Goal: Task Accomplishment & Management: Complete application form

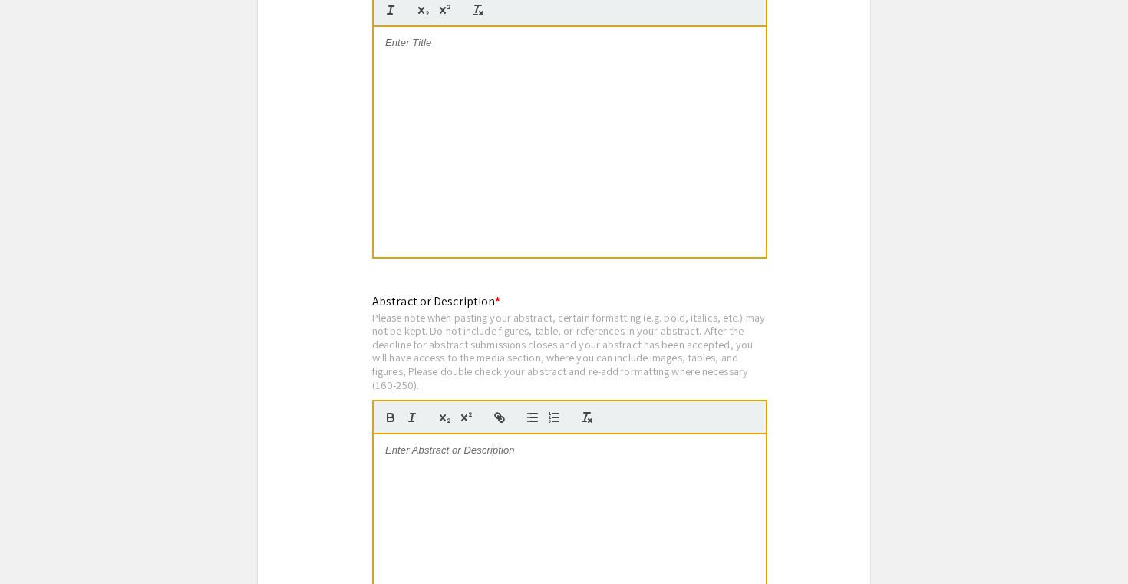
scroll to position [3057, 0]
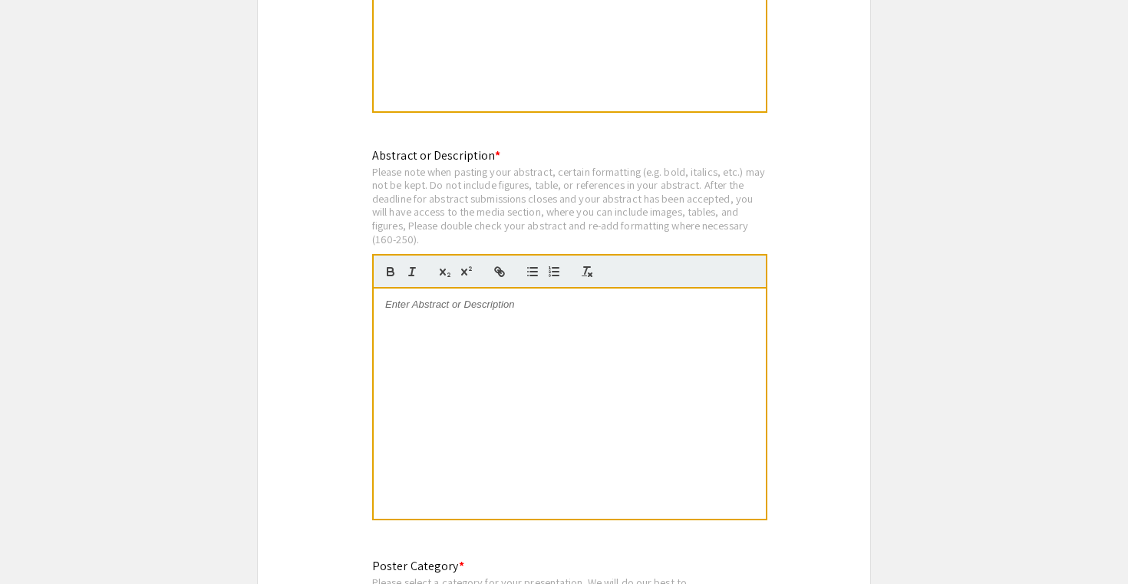
click at [420, 298] on p at bounding box center [569, 305] width 369 height 14
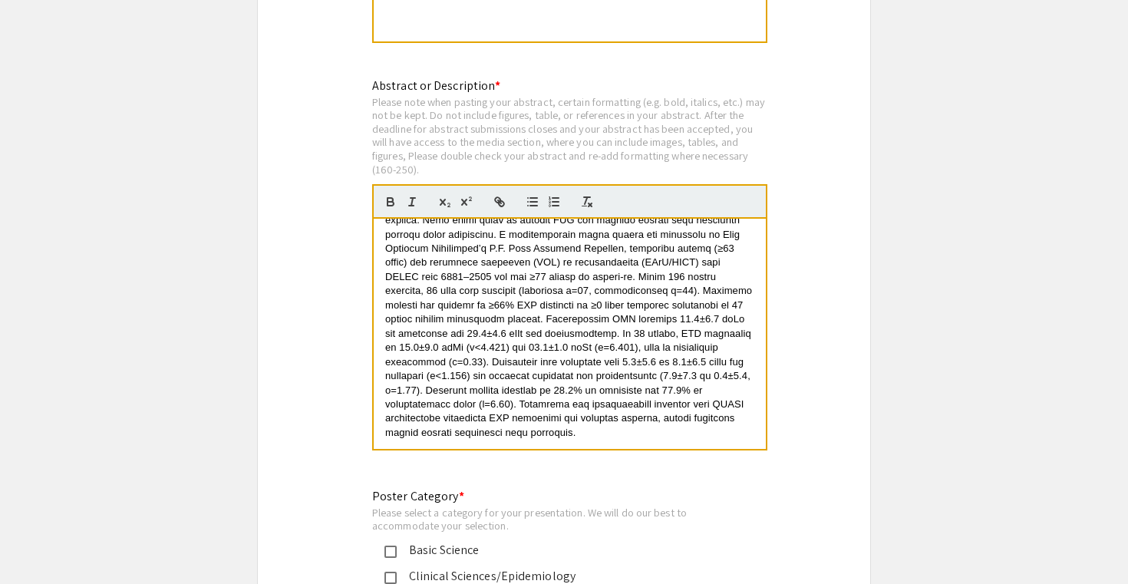
scroll to position [3129, 0]
drag, startPoint x: 758, startPoint y: 421, endPoint x: 724, endPoint y: 421, distance: 33.7
click at [723, 421] on div at bounding box center [570, 332] width 392 height 230
click at [749, 423] on p at bounding box center [569, 290] width 369 height 298
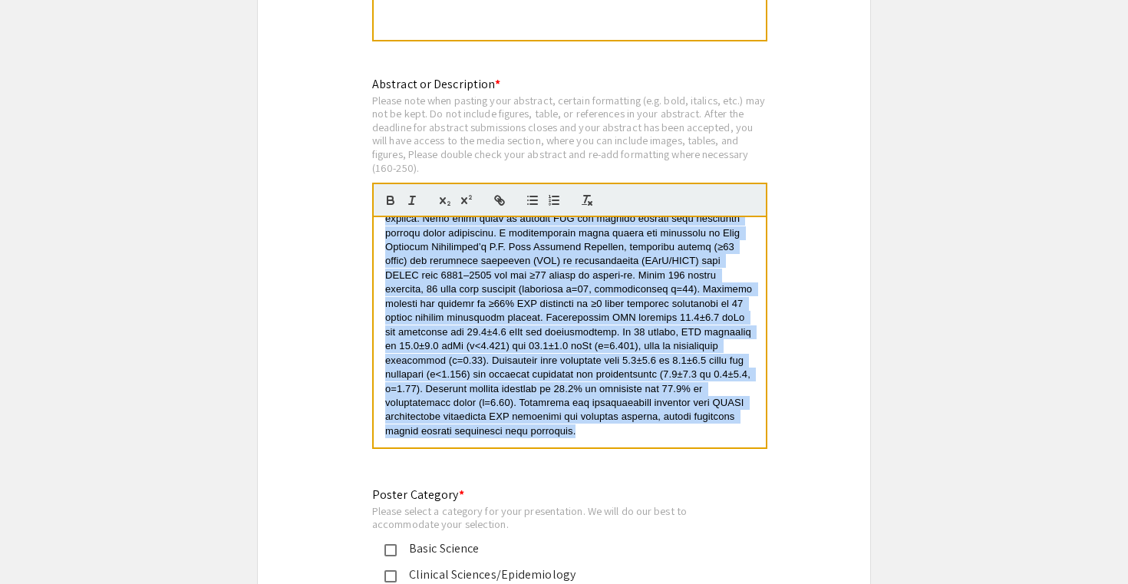
scroll to position [0, 0]
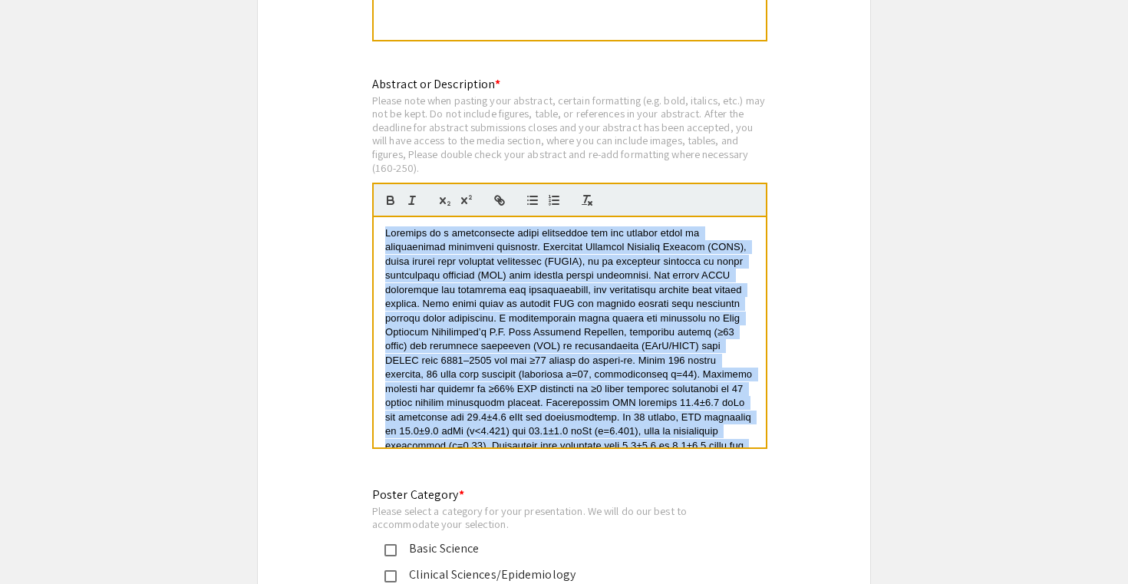
drag, startPoint x: 749, startPoint y: 423, endPoint x: 386, endPoint y: 179, distance: 437.8
click at [386, 183] on quill-editor at bounding box center [569, 316] width 395 height 266
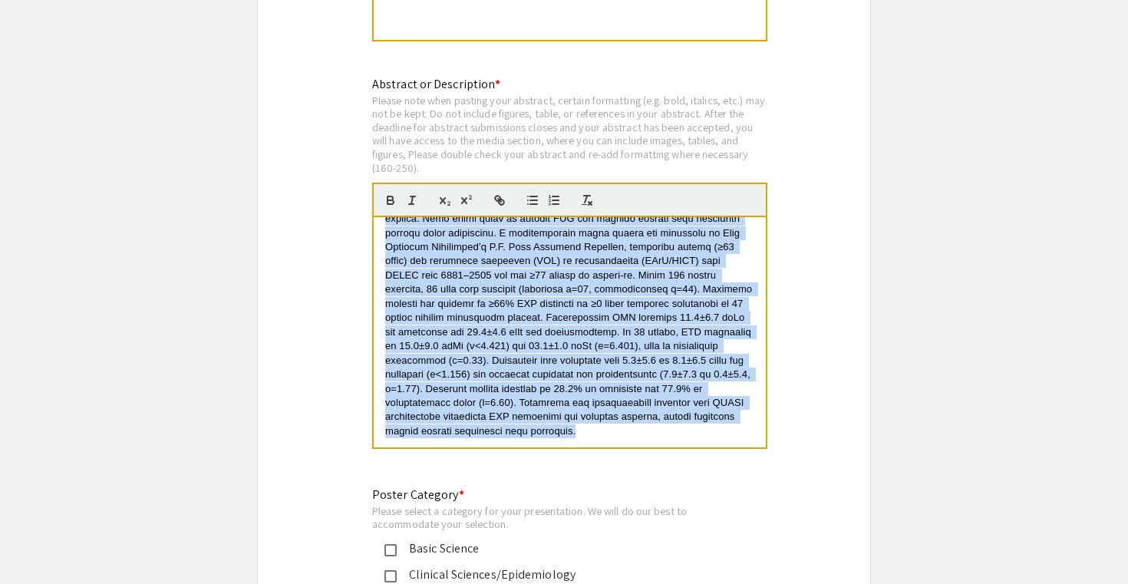
click at [529, 410] on span at bounding box center [570, 289] width 370 height 295
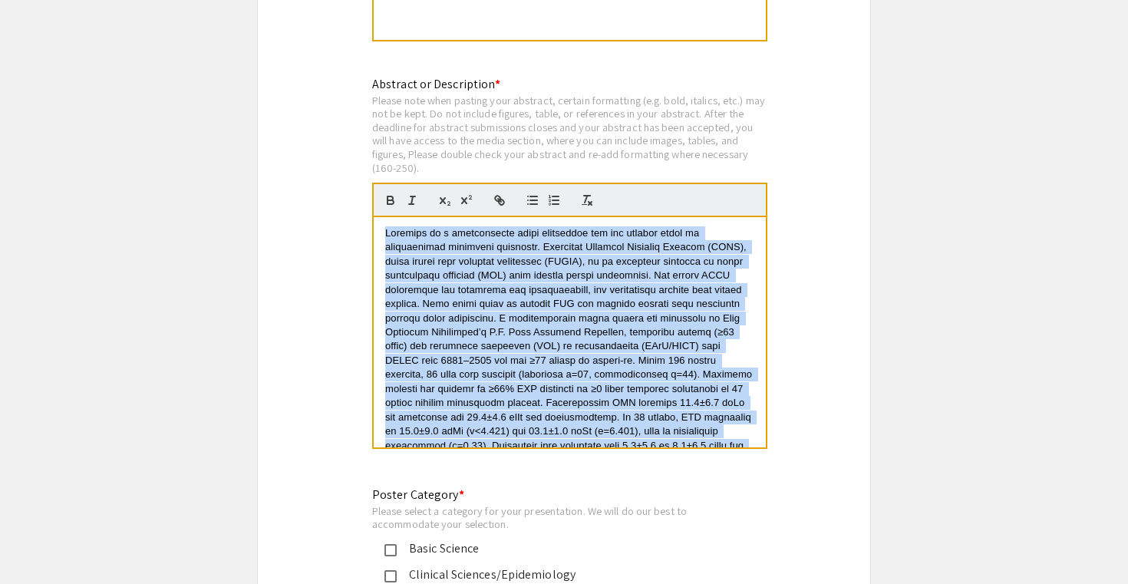
drag, startPoint x: 744, startPoint y: 426, endPoint x: 265, endPoint y: 140, distance: 557.6
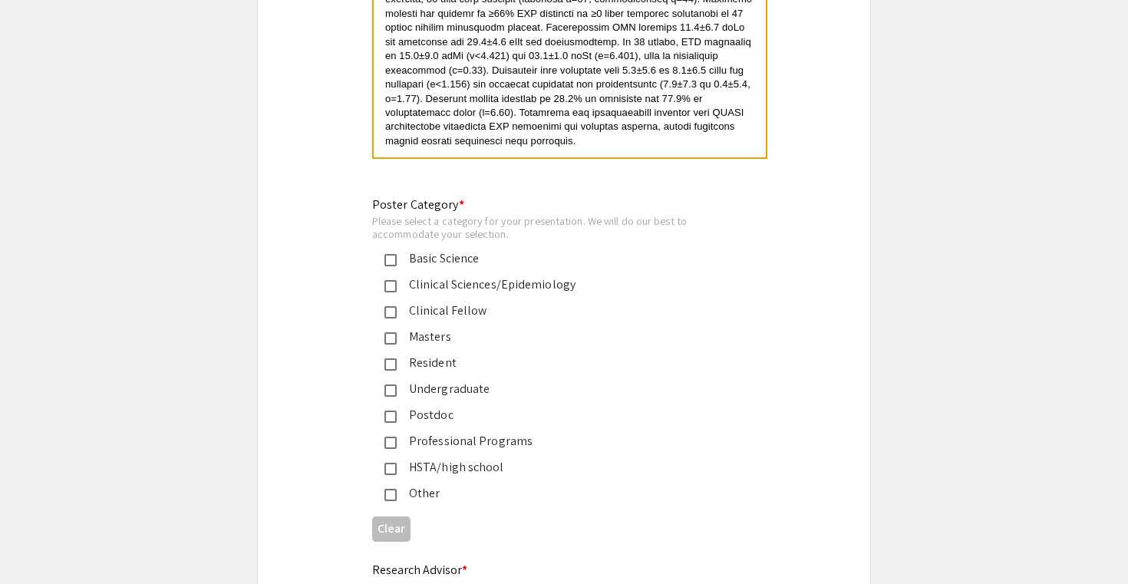
scroll to position [3437, 0]
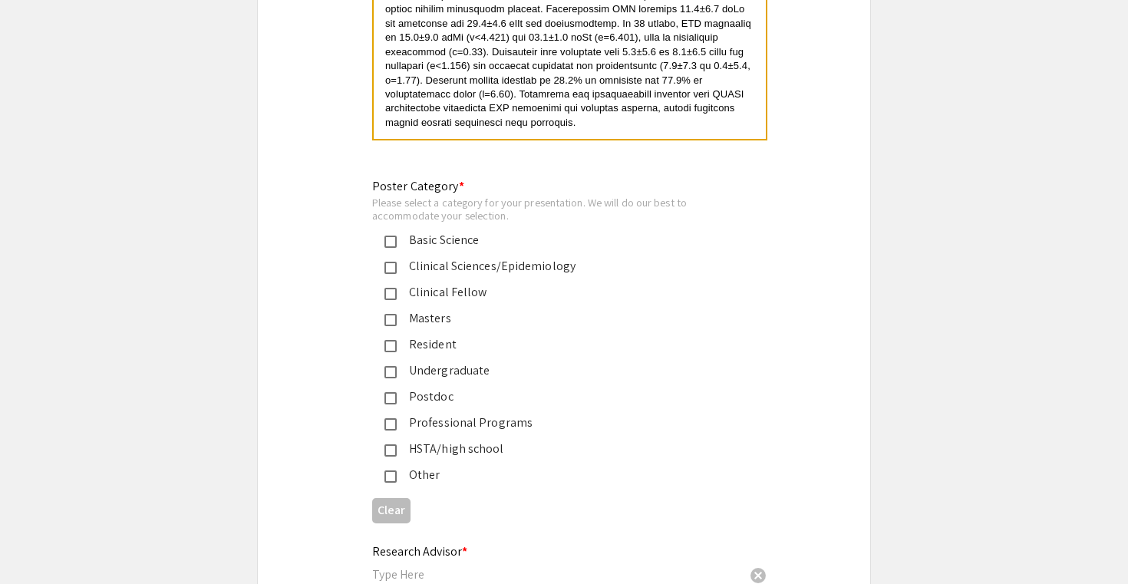
click at [396, 262] on mat-pseudo-checkbox at bounding box center [390, 268] width 12 height 12
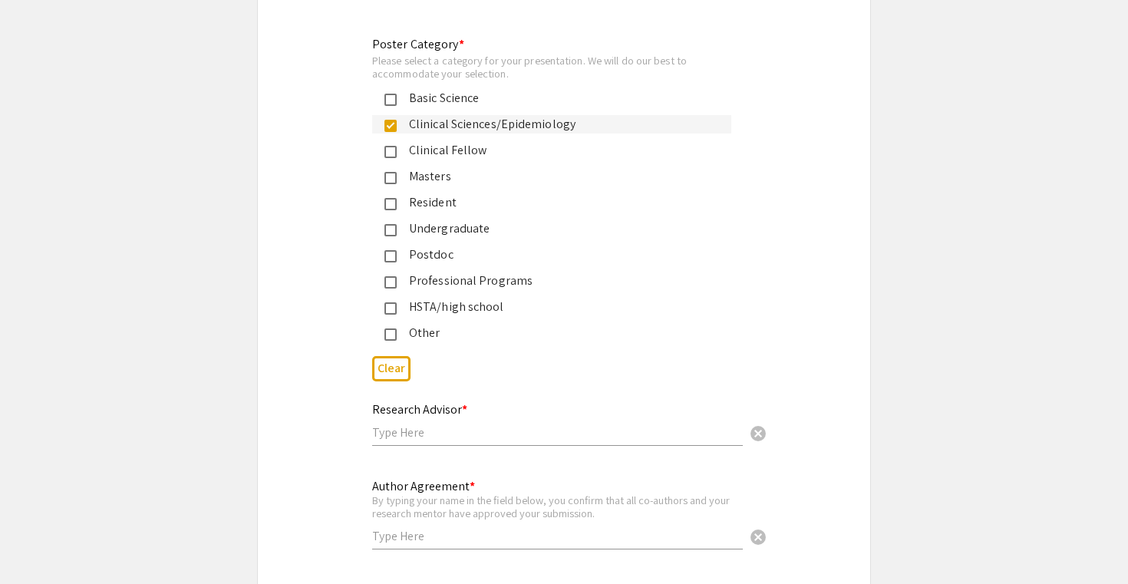
scroll to position [3606, 0]
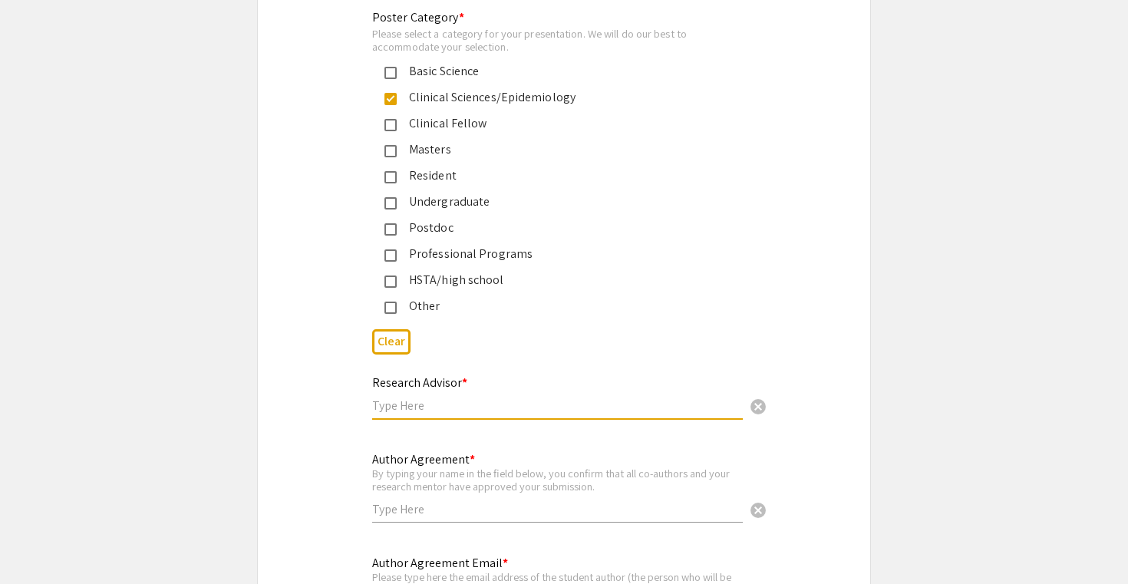
click at [390, 397] on input "text" at bounding box center [557, 405] width 370 height 16
type input "[PERSON_NAME]"
click at [433, 501] on input "text" at bounding box center [557, 509] width 370 height 16
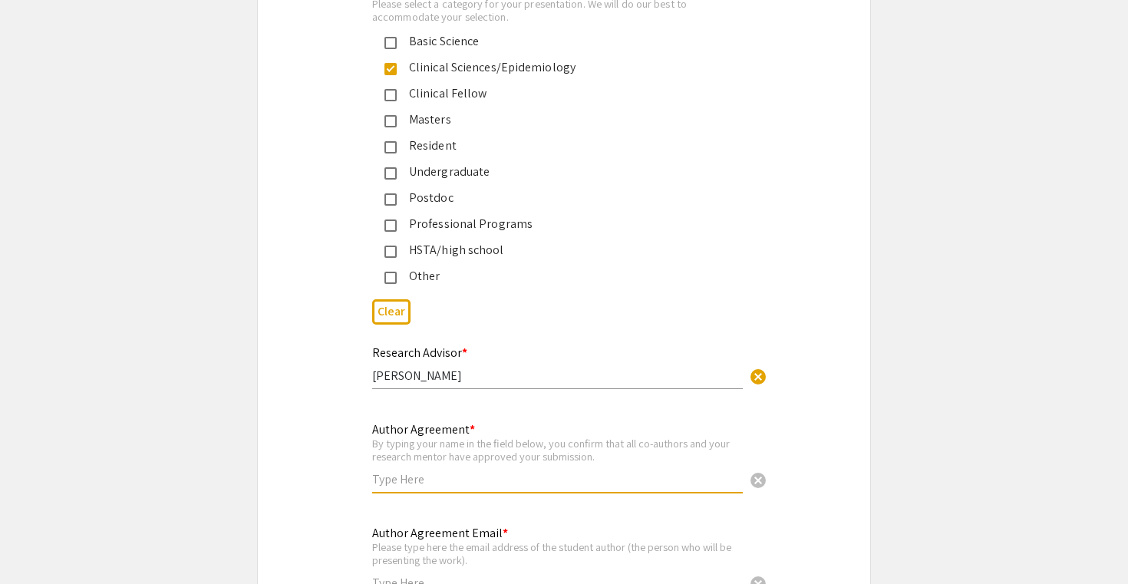
scroll to position [3652, 0]
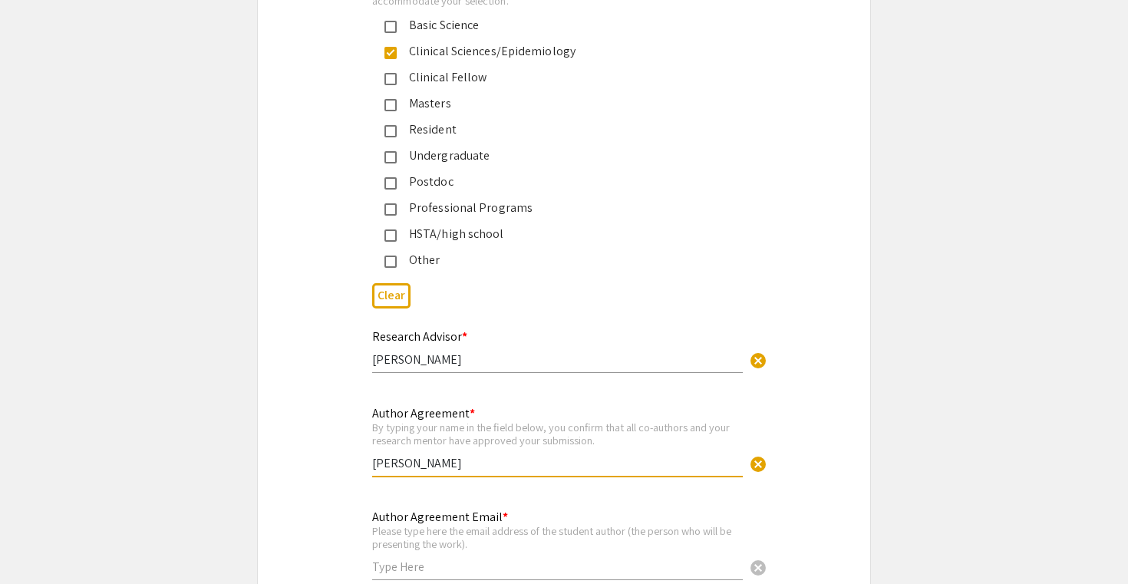
type input "[PERSON_NAME]"
click at [545, 406] on div "Author Agreement * By typing your name in the field below, you confirm that all…" at bounding box center [557, 433] width 370 height 85
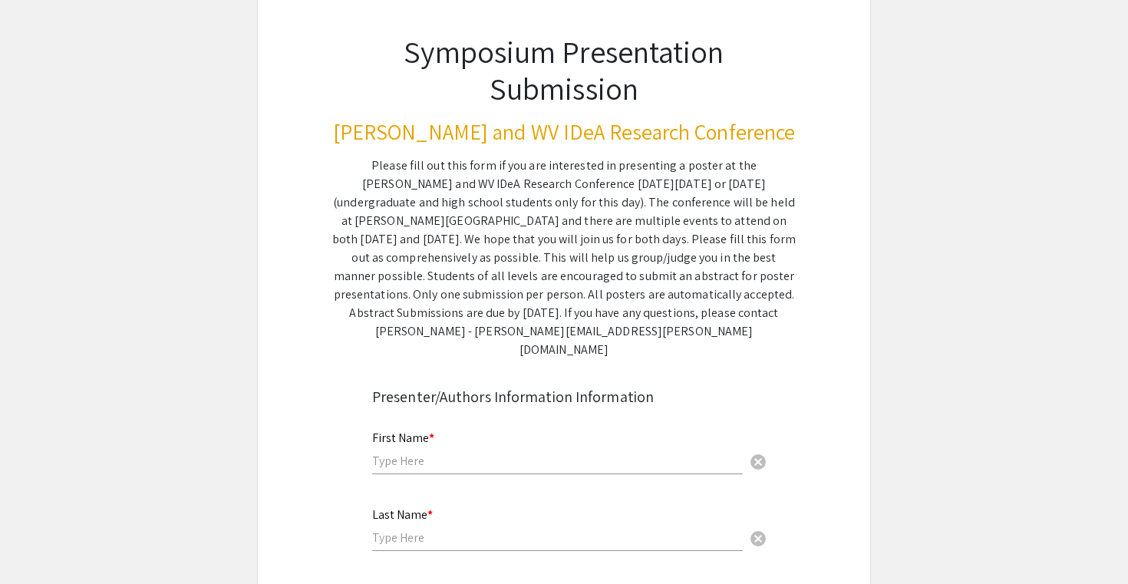
scroll to position [233, 0]
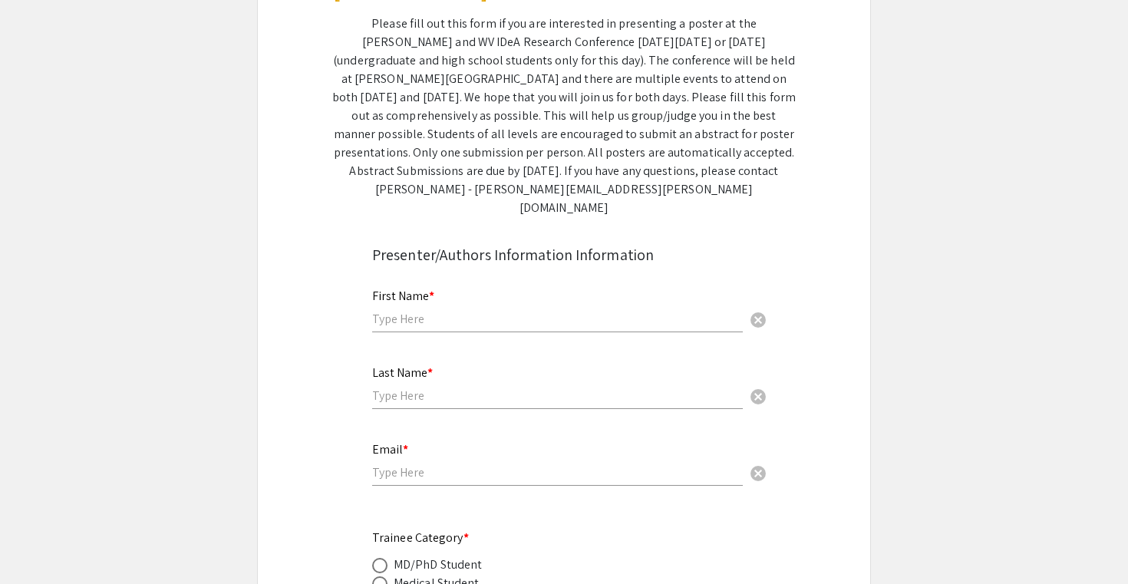
click at [410, 311] on input "text" at bounding box center [557, 319] width 370 height 16
type input "Rahul"
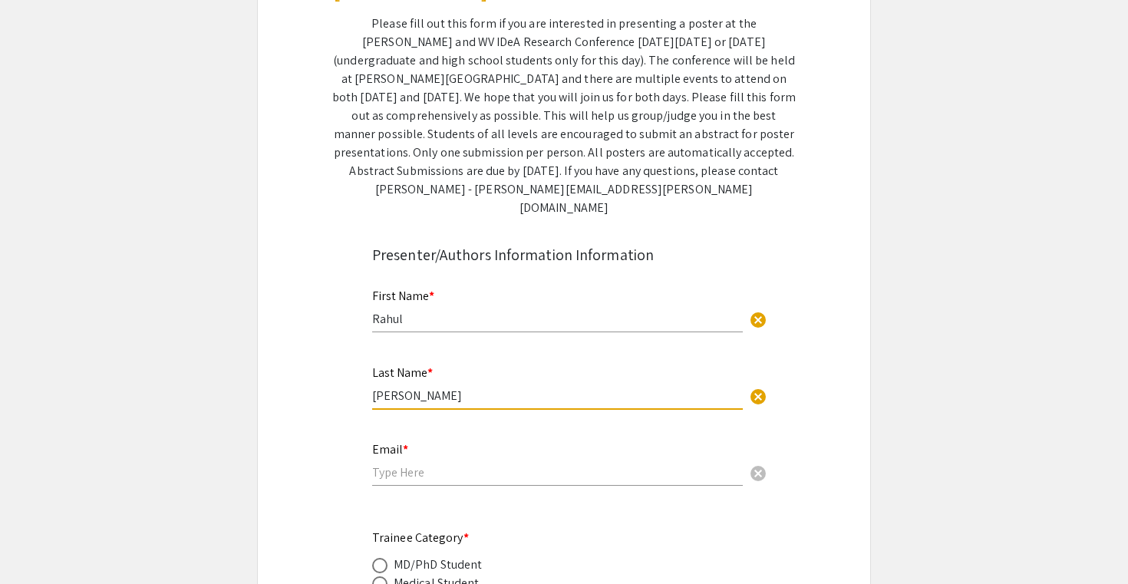
type input "[PERSON_NAME]"
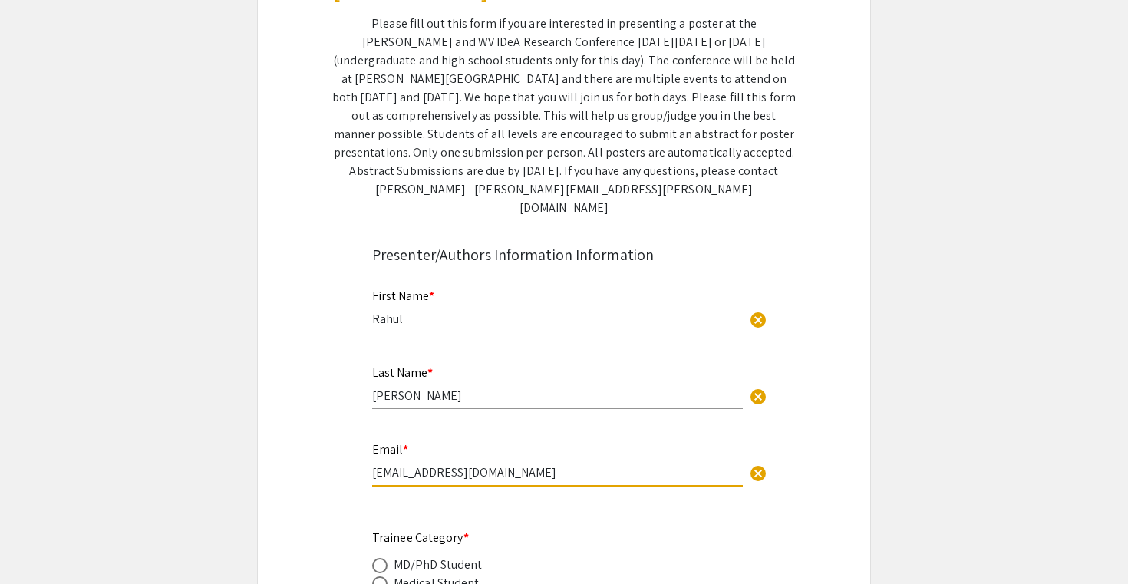
type input "[EMAIL_ADDRESS][DOMAIN_NAME]"
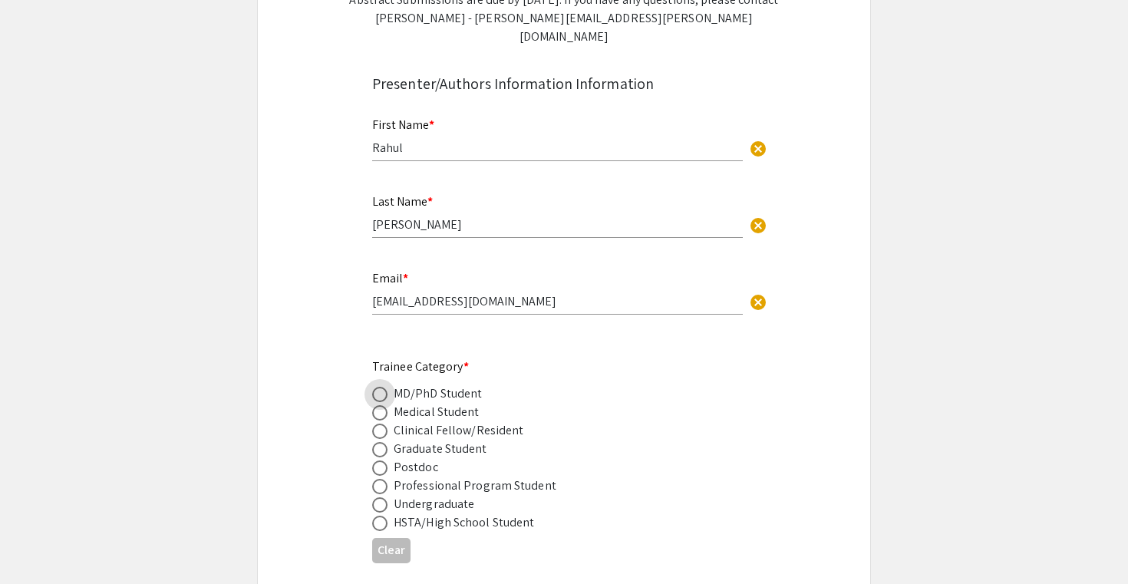
scroll to position [459, 0]
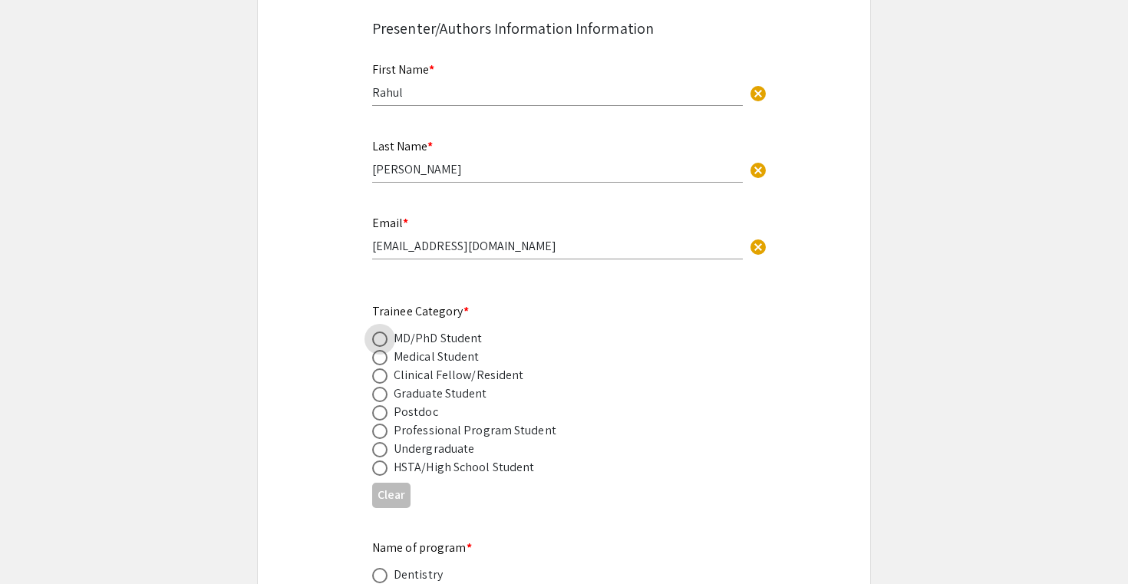
click at [377, 350] on span at bounding box center [379, 357] width 15 height 15
click at [377, 350] on input "radio" at bounding box center [379, 357] width 15 height 15
radio input "true"
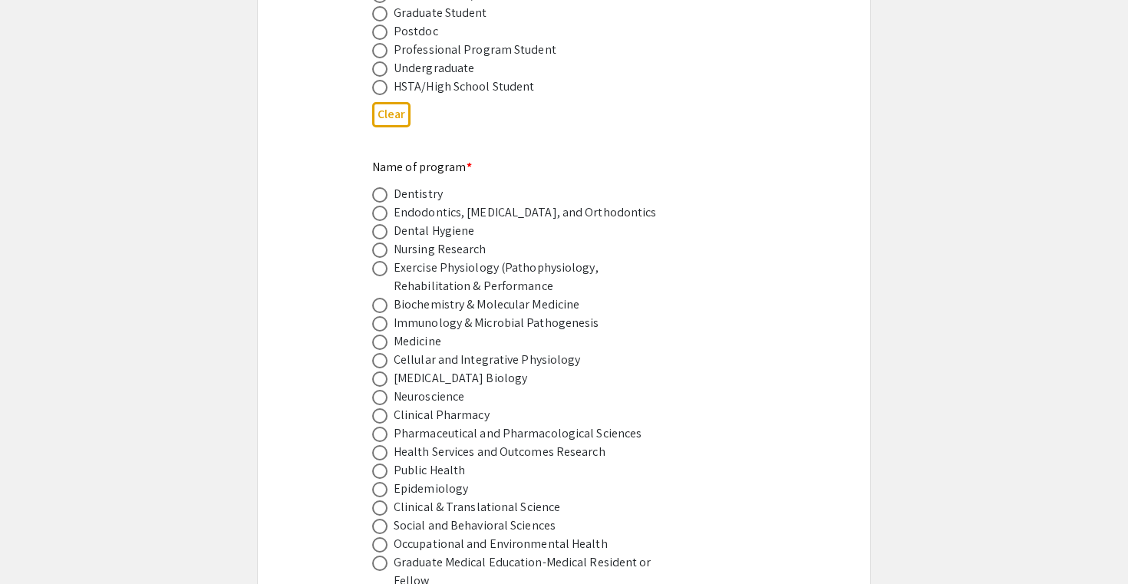
scroll to position [844, 0]
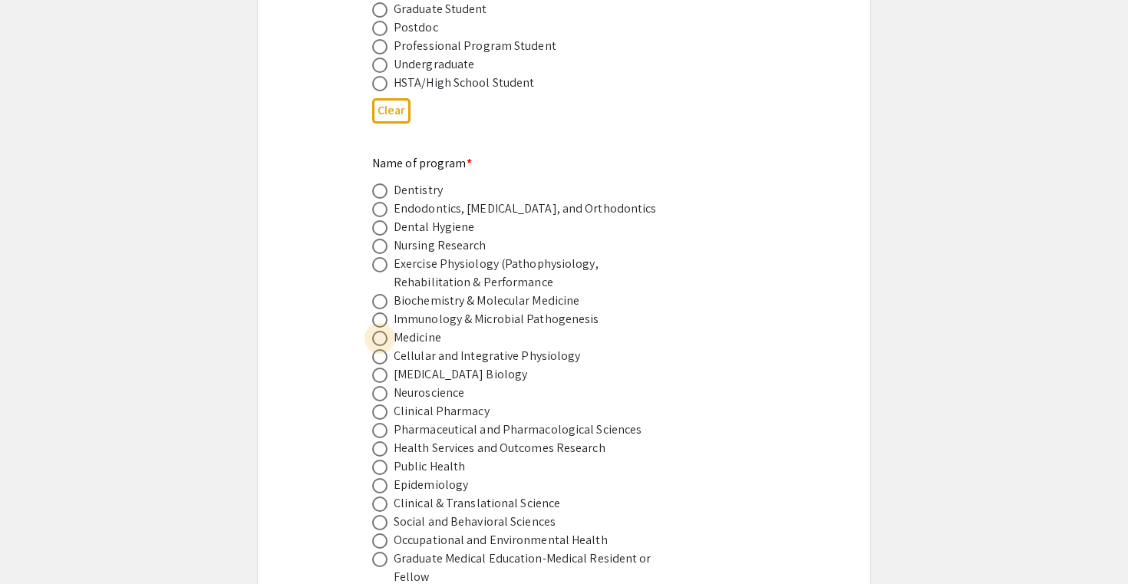
click at [380, 331] on span at bounding box center [379, 338] width 15 height 15
click at [380, 331] on input "radio" at bounding box center [379, 338] width 15 height 15
radio input "true"
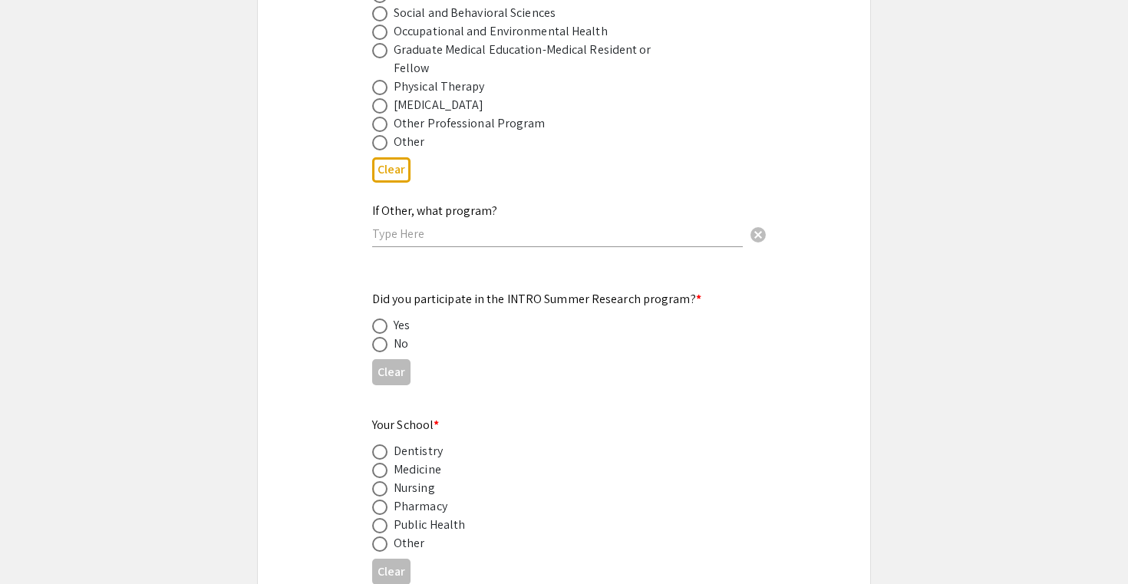
scroll to position [1406, 0]
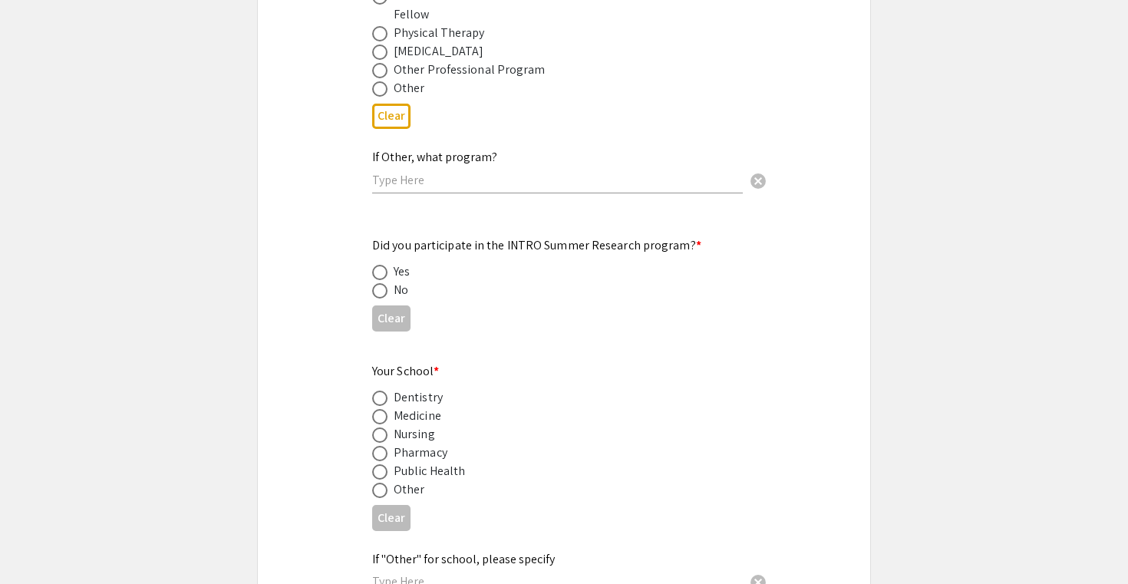
click at [382, 265] on span at bounding box center [379, 272] width 15 height 15
click at [382, 265] on input "radio" at bounding box center [379, 272] width 15 height 15
radio input "true"
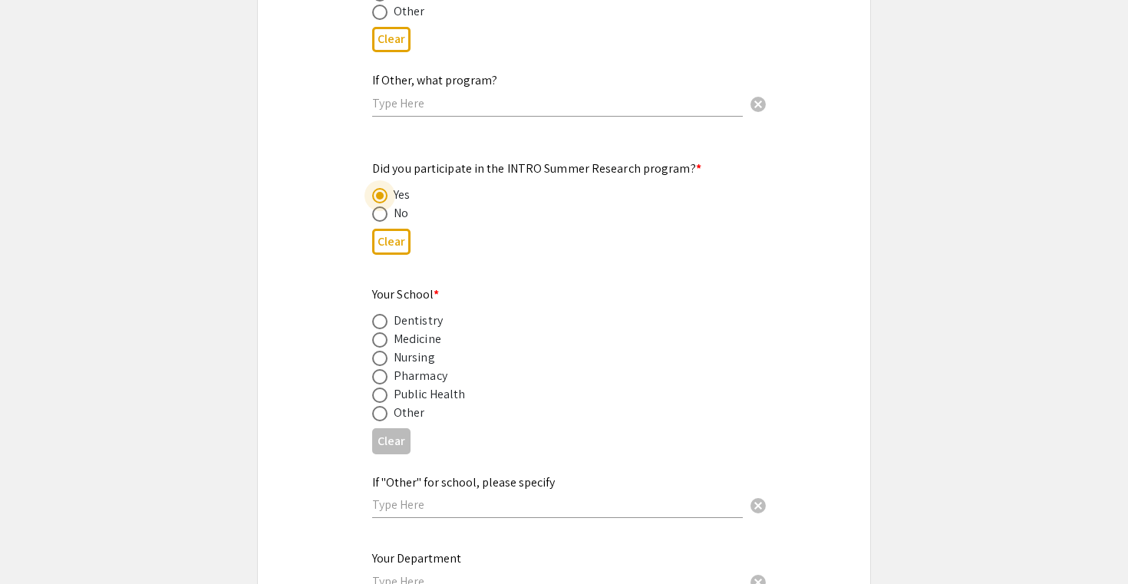
scroll to position [1486, 0]
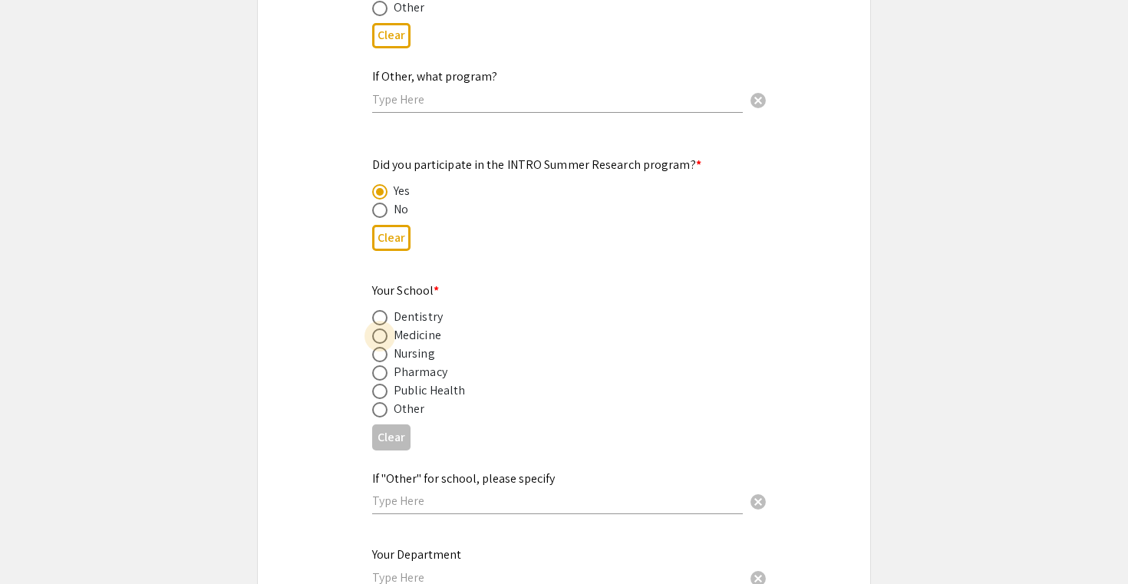
click at [380, 328] on span at bounding box center [379, 335] width 15 height 15
click at [380, 328] on input "radio" at bounding box center [379, 335] width 15 height 15
radio input "true"
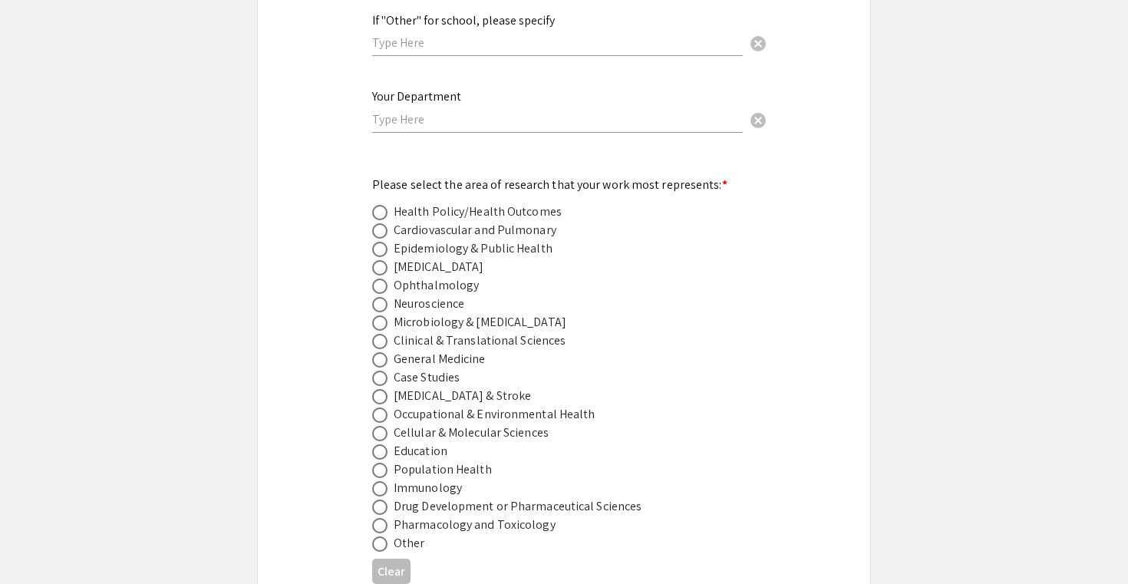
scroll to position [1946, 0]
click at [378, 278] on span at bounding box center [379, 284] width 15 height 15
click at [378, 278] on input "radio" at bounding box center [379, 284] width 15 height 15
radio input "true"
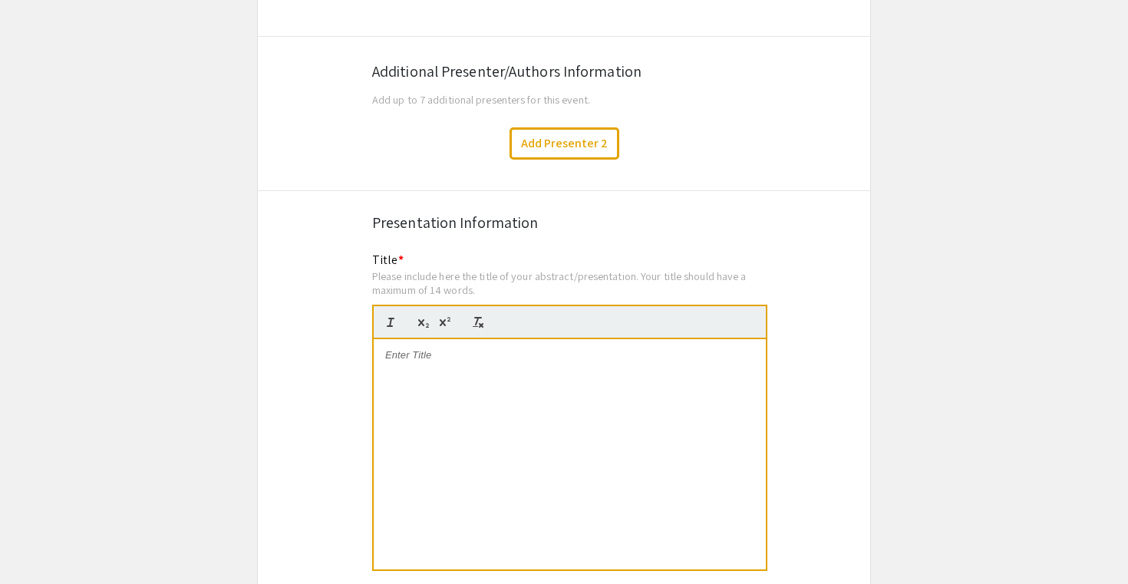
scroll to position [2702, 0]
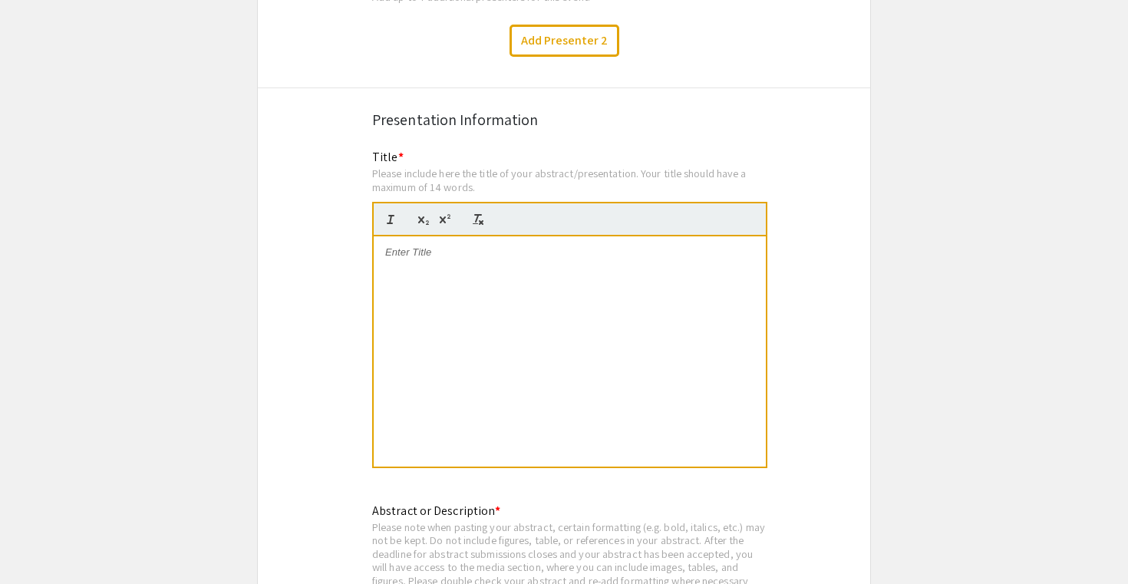
click at [410, 255] on div at bounding box center [570, 351] width 392 height 230
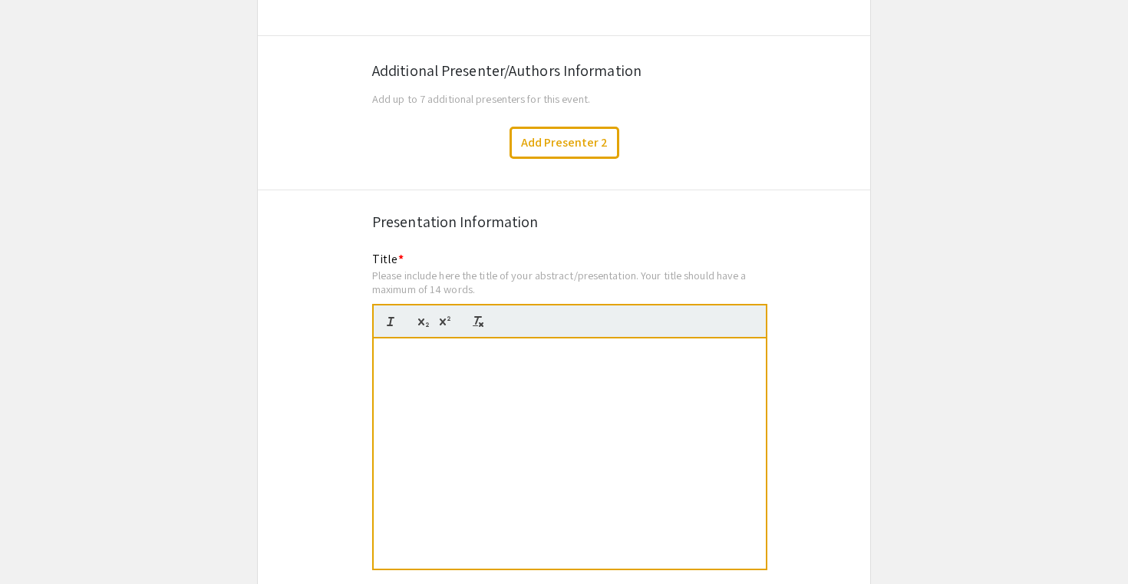
scroll to position [2599, 0]
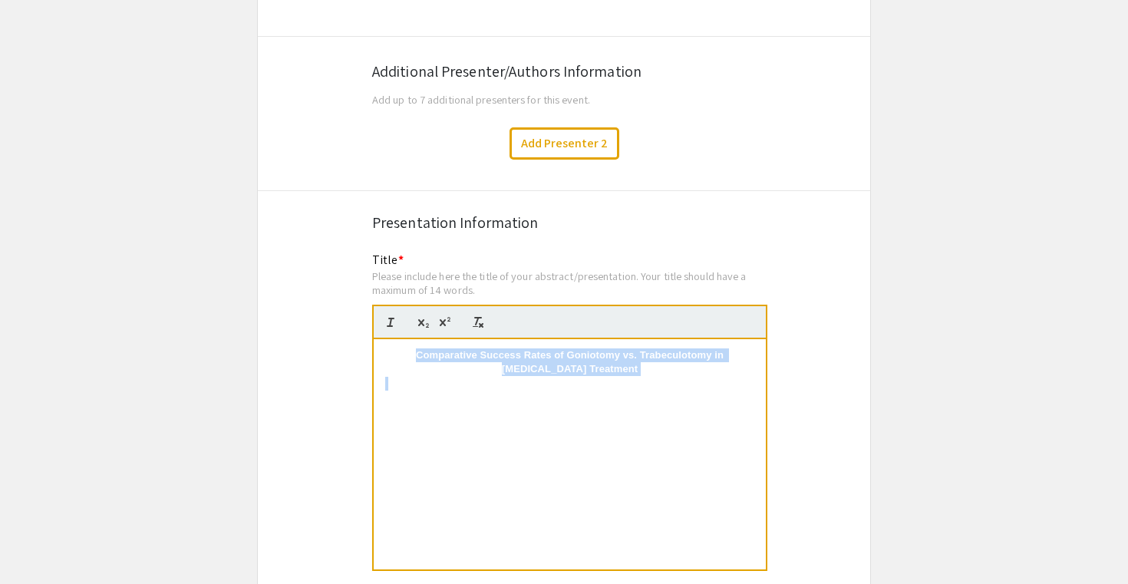
drag, startPoint x: 466, startPoint y: 391, endPoint x: 321, endPoint y: 309, distance: 167.3
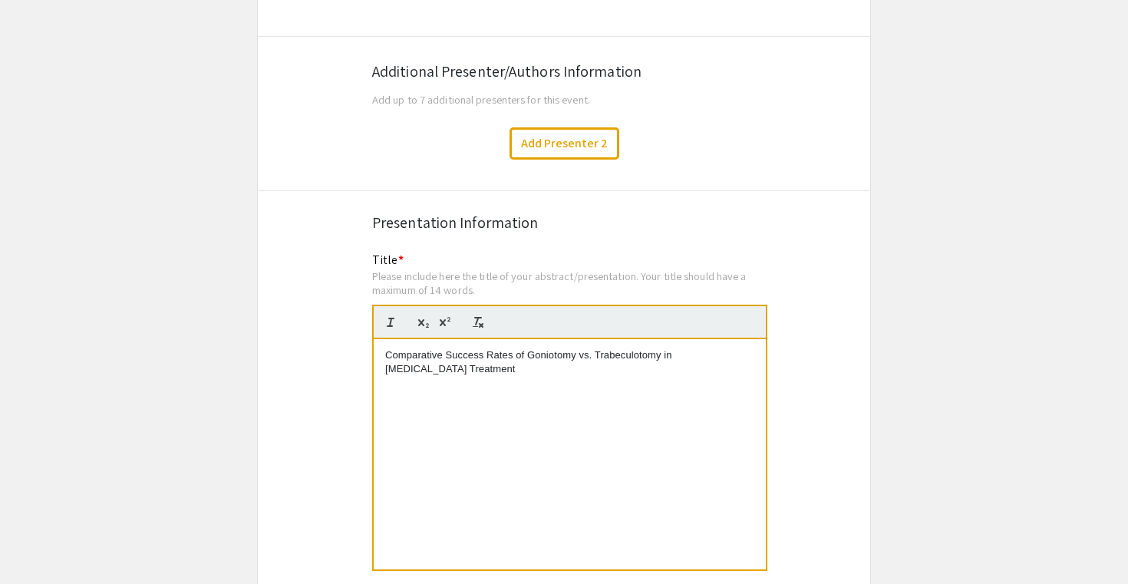
scroll to position [0, 0]
click at [385, 360] on p "Comparative Success Rates of Goniotomy vs. Trabeculotomy in [MEDICAL_DATA] Trea…" at bounding box center [569, 362] width 369 height 28
click at [545, 410] on div "Comparative Success Rates of Goniotomy vs. Trabeculotomy in [MEDICAL_DATA] Trea…" at bounding box center [570, 454] width 392 height 230
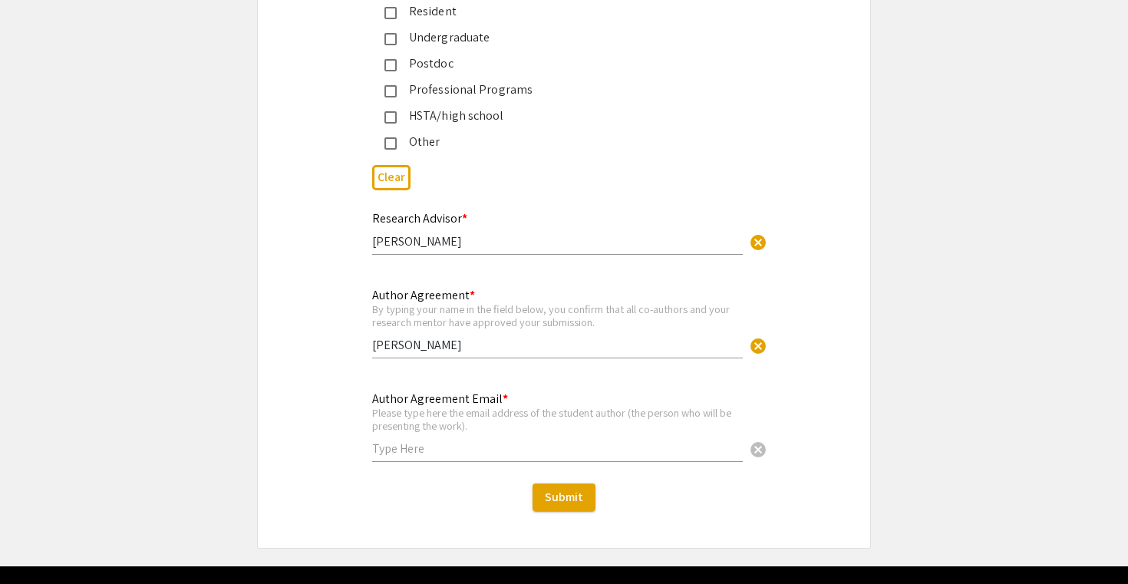
scroll to position [3805, 0]
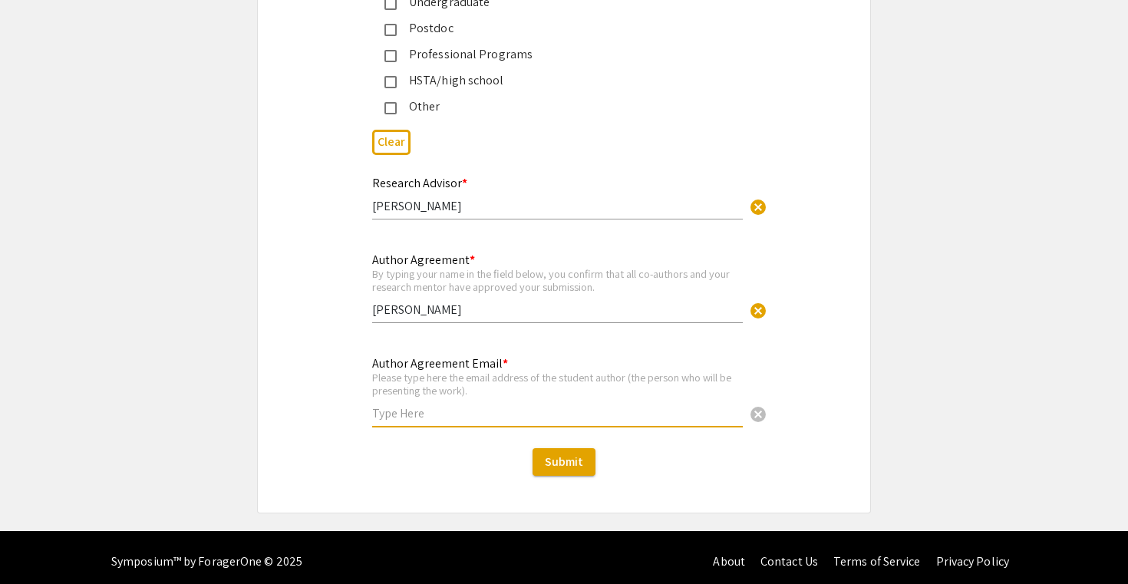
click at [443, 407] on input "text" at bounding box center [557, 413] width 370 height 16
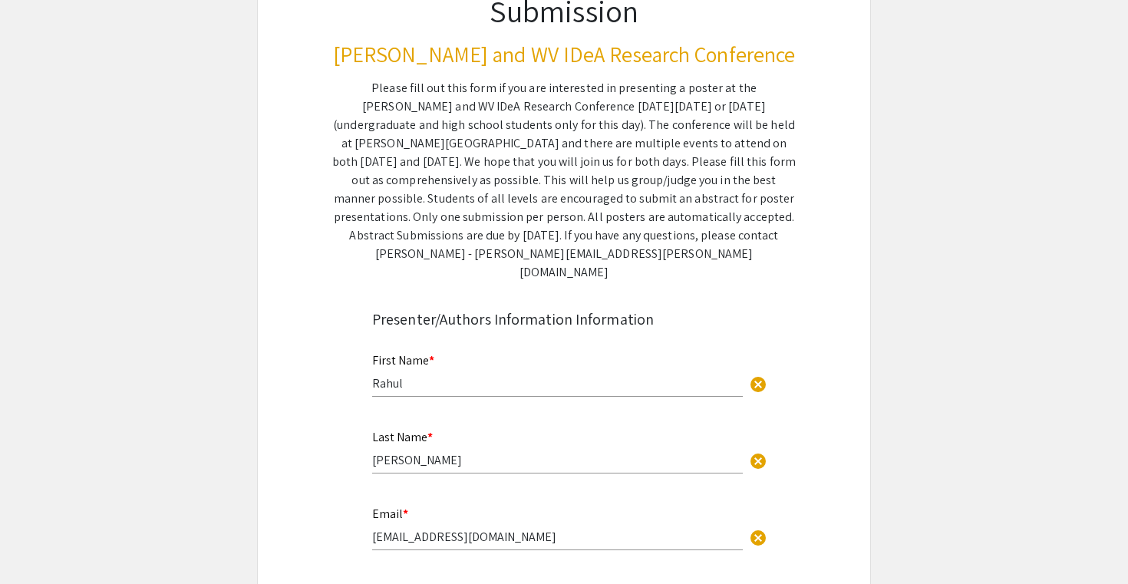
scroll to position [167, 0]
type input "[EMAIL_ADDRESS][DOMAIN_NAME]"
drag, startPoint x: 597, startPoint y: 222, endPoint x: 815, endPoint y: 227, distance: 218.6
click at [815, 227] on div "Symposium Presentation Submission [PERSON_NAME] and WV IDeA Research Conference…" at bounding box center [563, 102] width 537 height 364
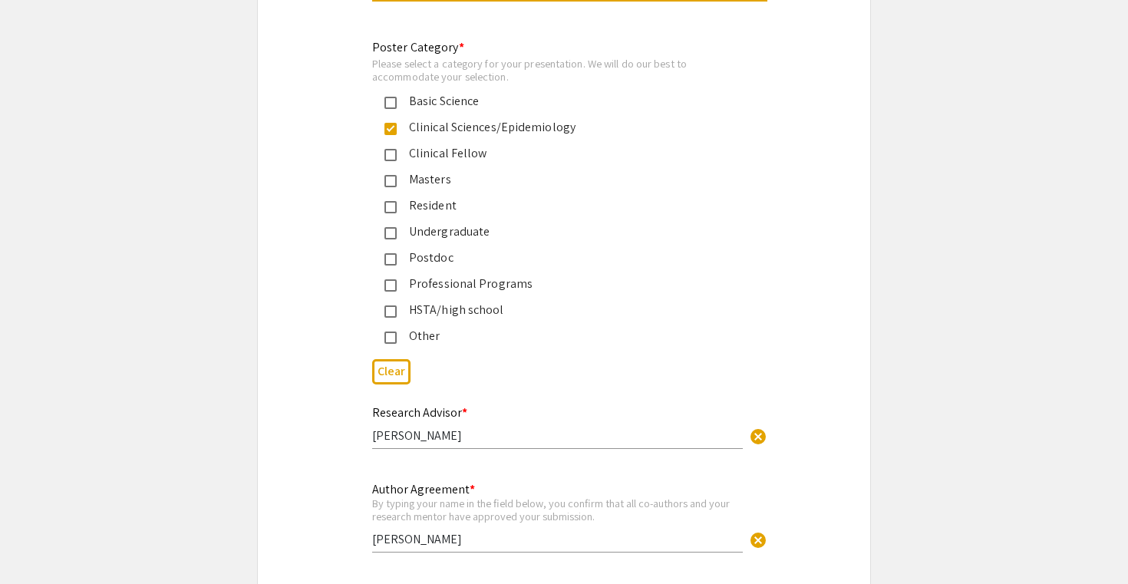
scroll to position [3805, 0]
